Goal: Task Accomplishment & Management: Manage account settings

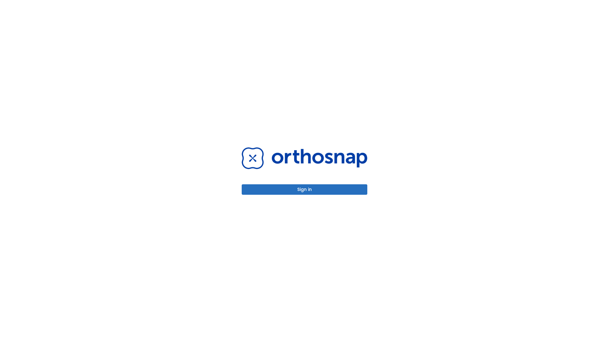
click at [304, 190] on button "Sign in" at bounding box center [305, 189] width 126 height 10
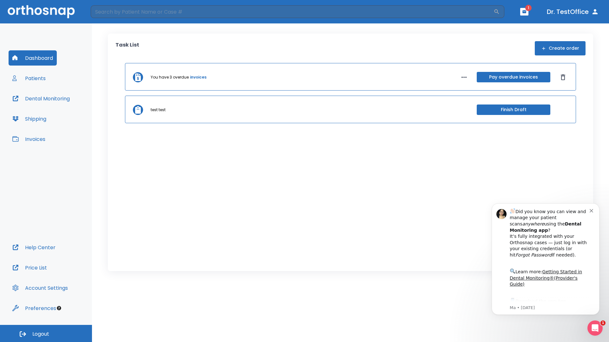
click at [46, 334] on span "Logout" at bounding box center [40, 334] width 17 height 7
